Goal: Task Accomplishment & Management: Use online tool/utility

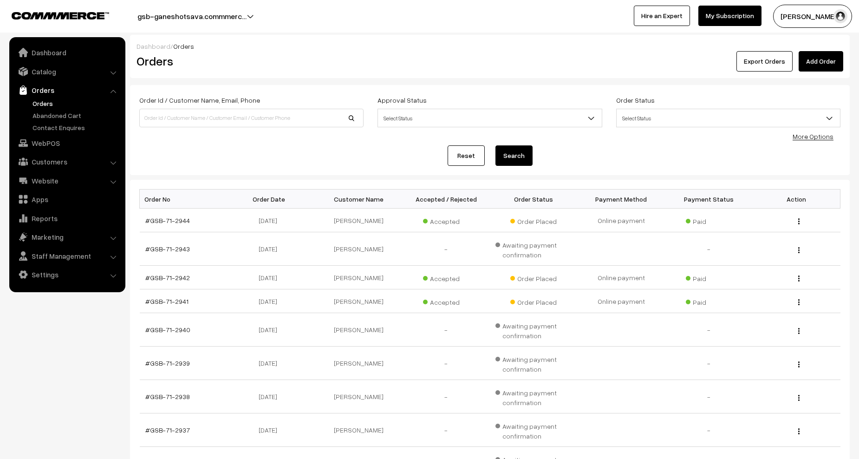
click at [40, 105] on link "Orders" at bounding box center [76, 103] width 92 height 10
click at [41, 101] on link "Orders" at bounding box center [76, 103] width 92 height 10
click at [759, 63] on button "Export Orders" at bounding box center [765, 61] width 56 height 20
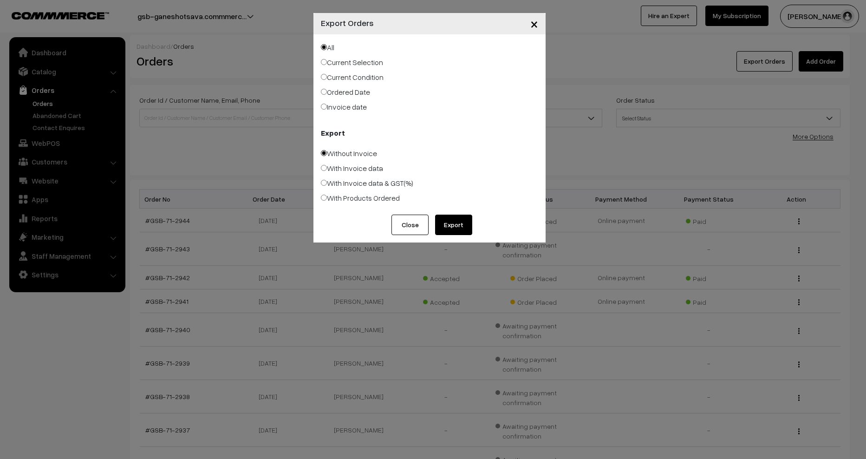
click at [334, 201] on label "With Products Ordered" at bounding box center [360, 197] width 79 height 11
click at [327, 201] on input "With Products Ordered" at bounding box center [324, 198] width 6 height 6
radio input "true"
click at [475, 237] on div "Close Export" at bounding box center [430, 229] width 232 height 28
click at [465, 227] on button "Export" at bounding box center [453, 225] width 37 height 20
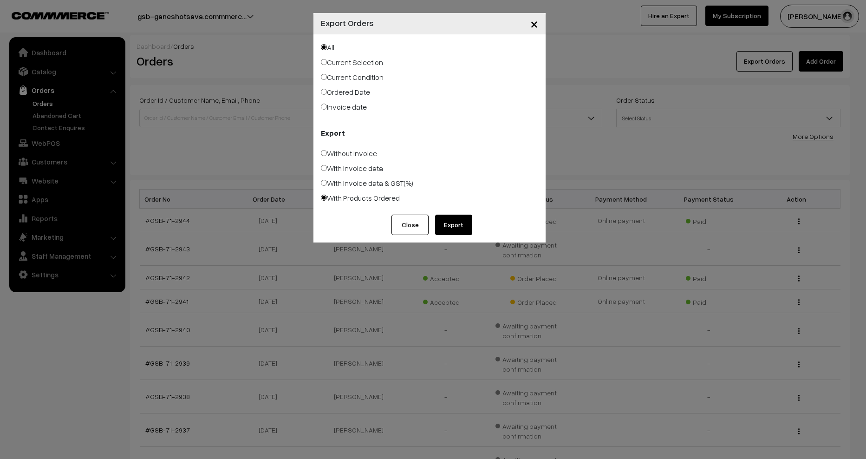
click at [460, 24] on div "× Export Orders" at bounding box center [430, 23] width 232 height 21
click at [532, 25] on span "×" at bounding box center [535, 23] width 8 height 17
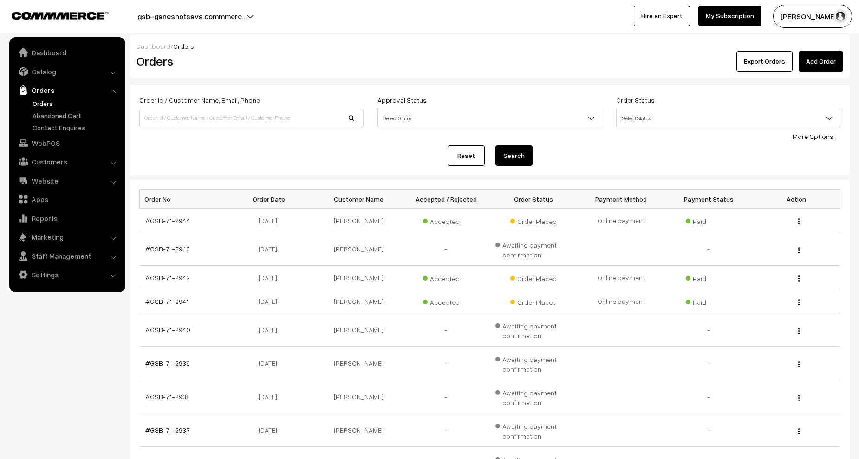
click at [38, 105] on link "Orders" at bounding box center [76, 103] width 92 height 10
